Goal: Contribute content

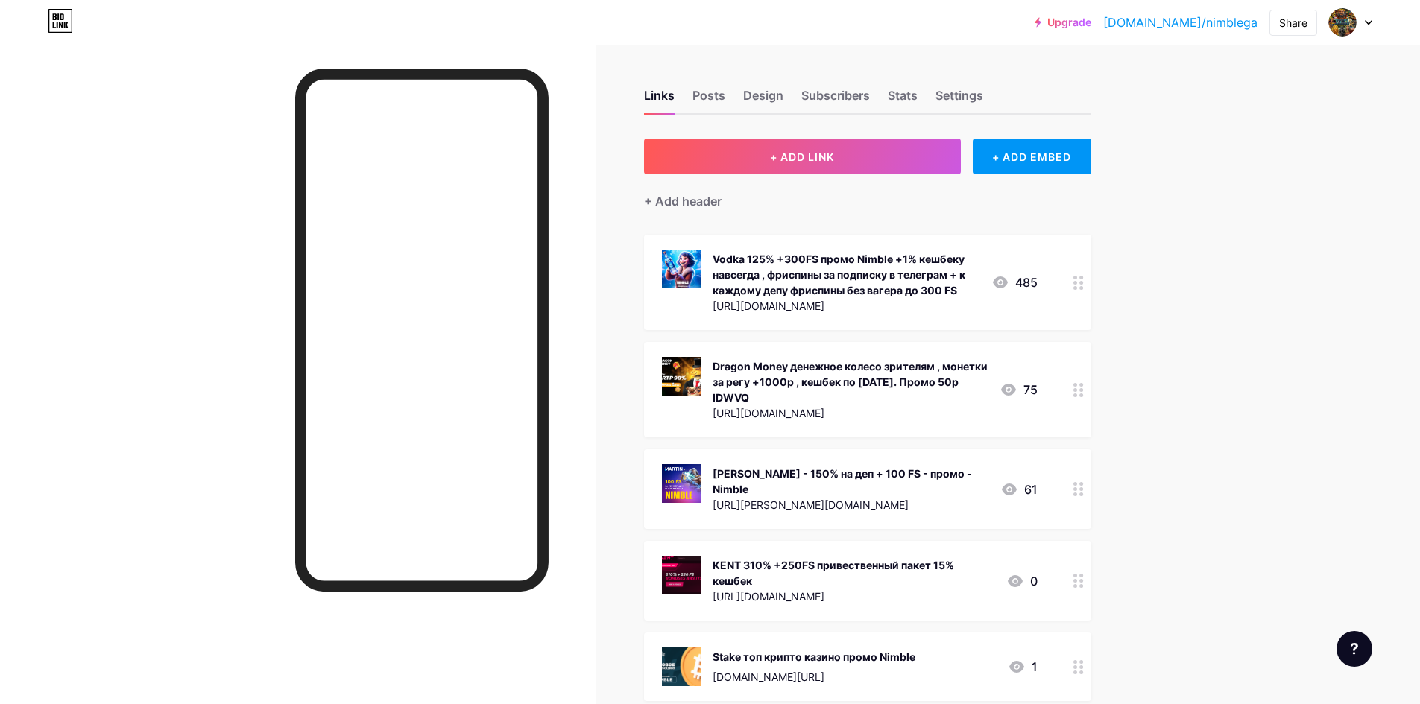
click at [1083, 388] on icon at bounding box center [1078, 390] width 10 height 14
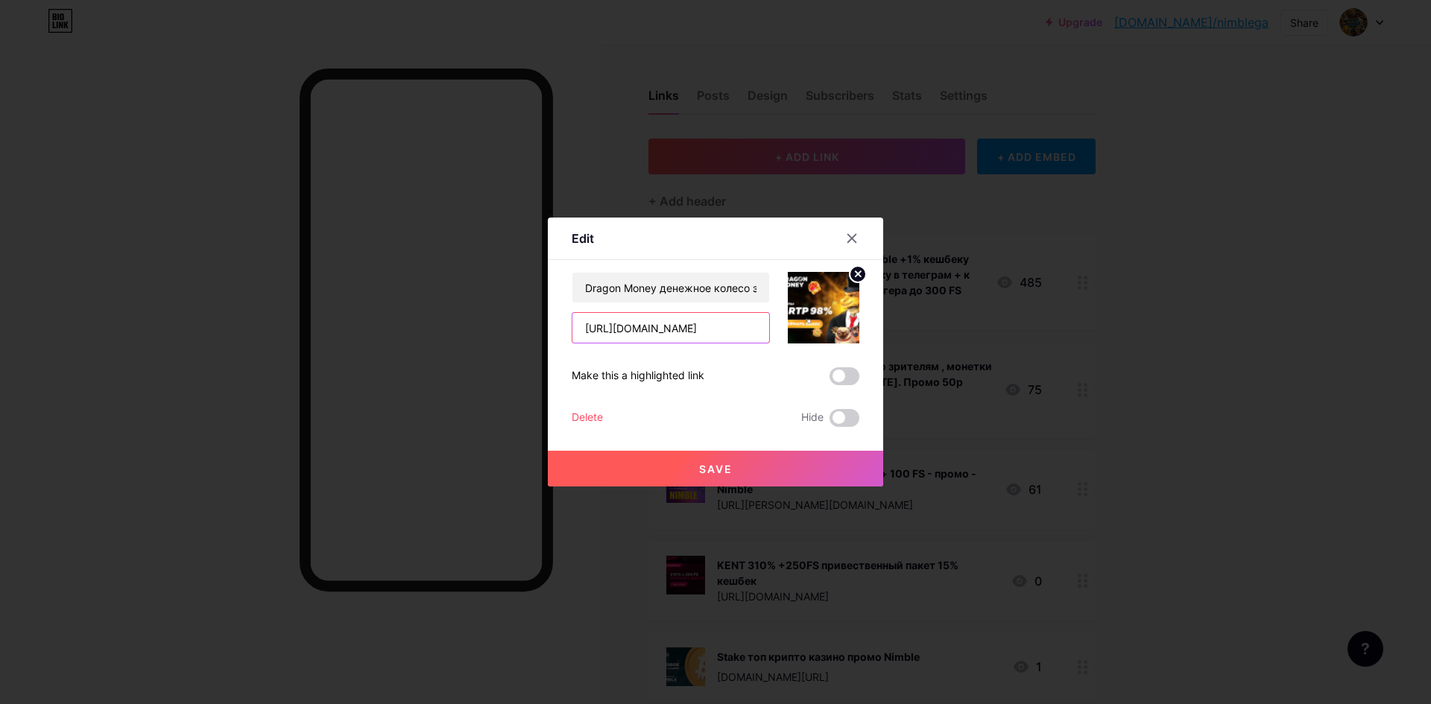
drag, startPoint x: 563, startPoint y: 331, endPoint x: 493, endPoint y: 328, distance: 69.4
click at [491, 331] on div "Edit Content YouTube Play YouTube video without leaving your page. ADD Vimeo Pl…" at bounding box center [715, 352] width 1431 height 704
paste input "7"
type input "[URL][DOMAIN_NAME]"
click at [687, 466] on button "Save" at bounding box center [715, 469] width 335 height 36
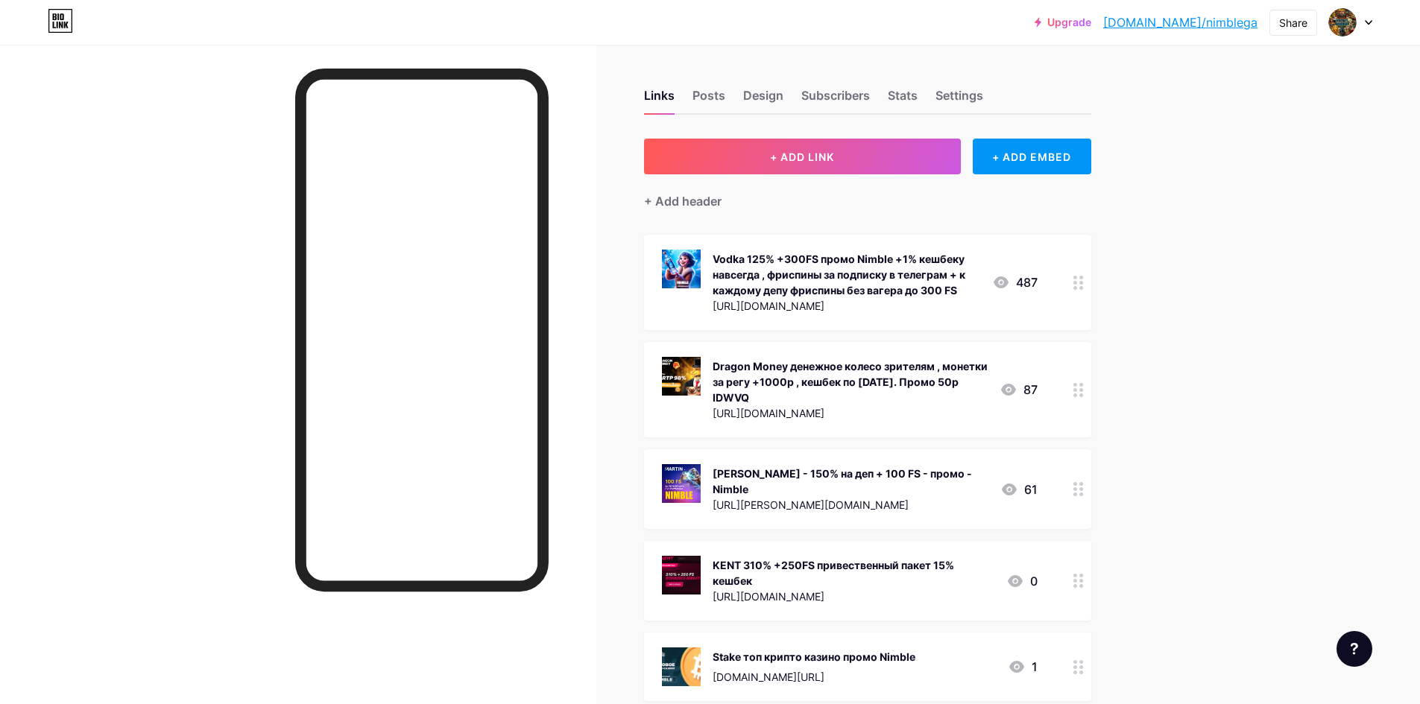
click at [1195, 303] on div "Upgrade [DOMAIN_NAME]/nimble... [DOMAIN_NAME]/nimblega Share Switch accounts Ni…" at bounding box center [710, 690] width 1420 height 1380
click at [815, 309] on div "[URL][DOMAIN_NAME]" at bounding box center [846, 306] width 268 height 16
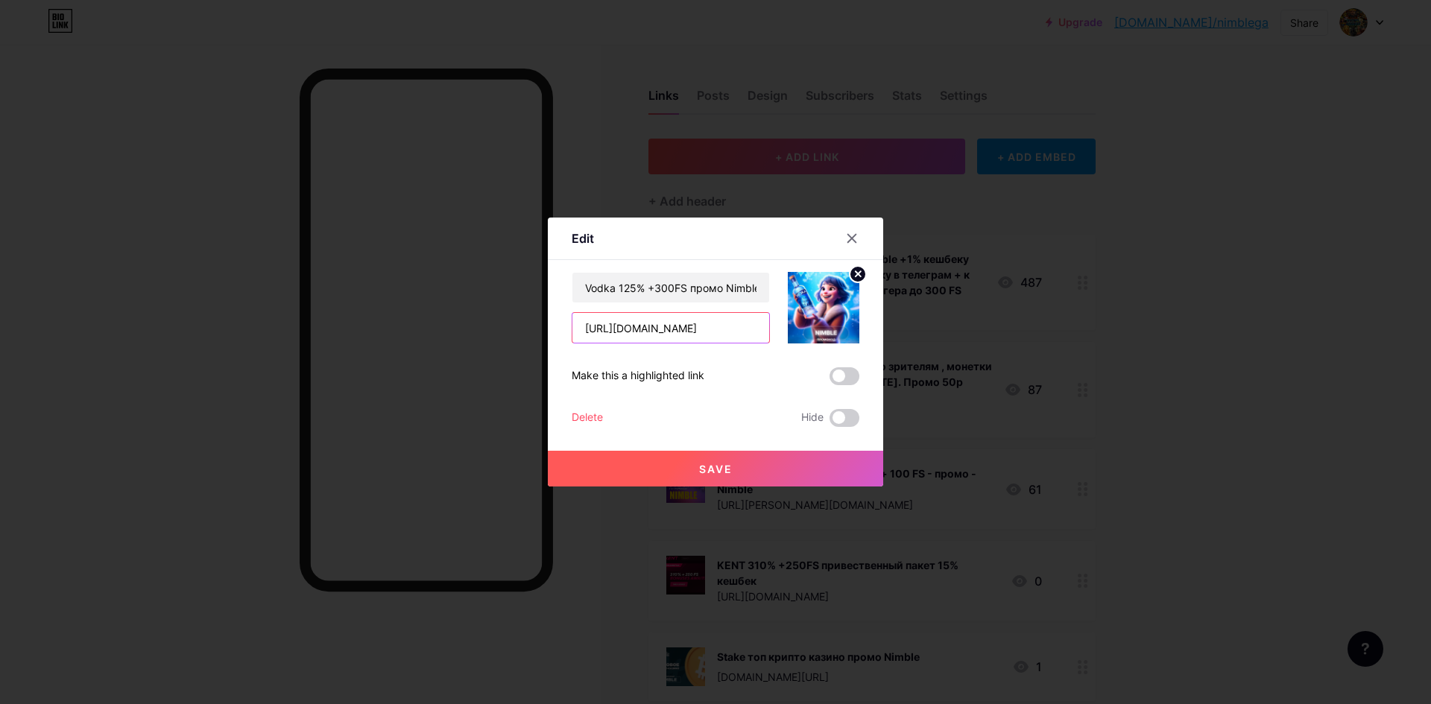
drag, startPoint x: 727, startPoint y: 333, endPoint x: 472, endPoint y: 342, distance: 255.0
click at [472, 342] on div "Edit Content YouTube Play YouTube video without leaving your page. ADD Vimeo Pl…" at bounding box center [715, 352] width 1431 height 704
click at [1265, 209] on div at bounding box center [715, 352] width 1431 height 704
